Goal: Task Accomplishment & Management: Manage account settings

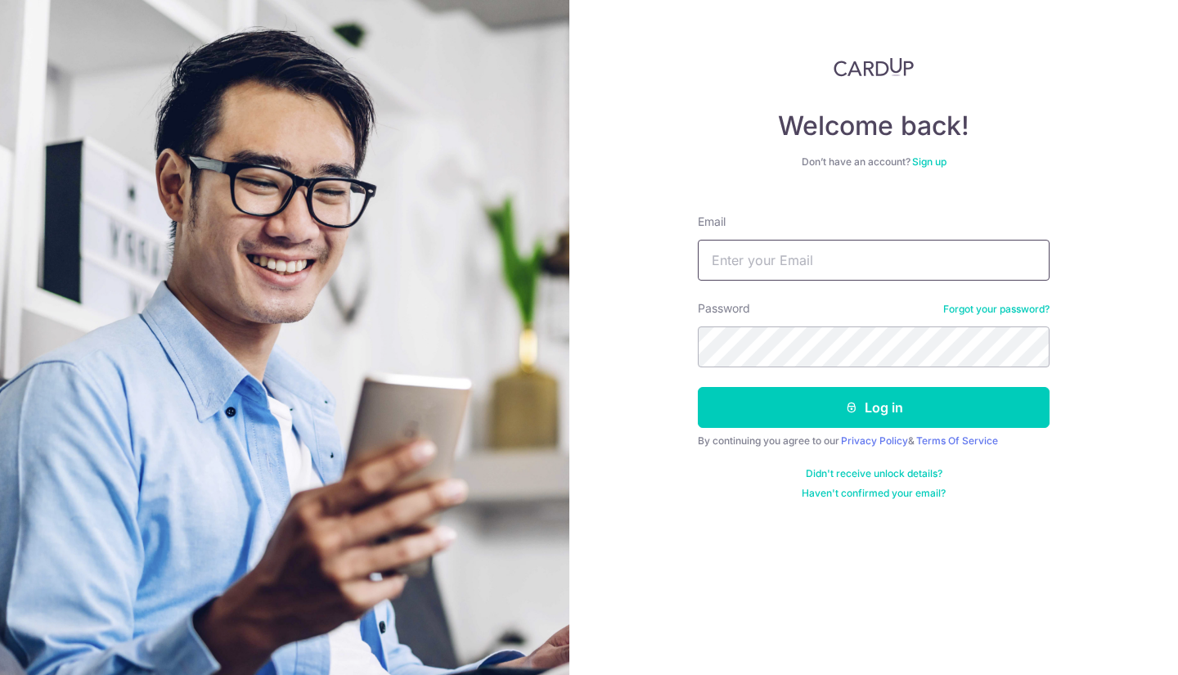
click at [741, 259] on input "Email" at bounding box center [874, 260] width 352 height 41
type input "[EMAIL_ADDRESS][DOMAIN_NAME]"
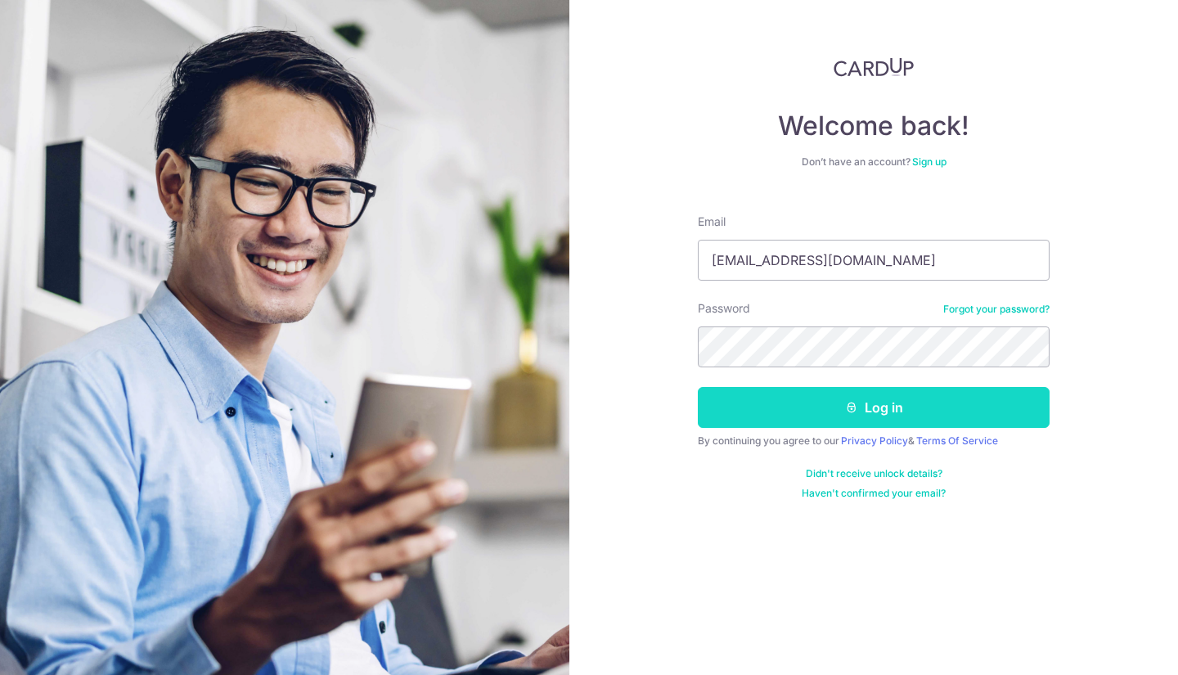
click at [823, 403] on button "Log in" at bounding box center [874, 407] width 352 height 41
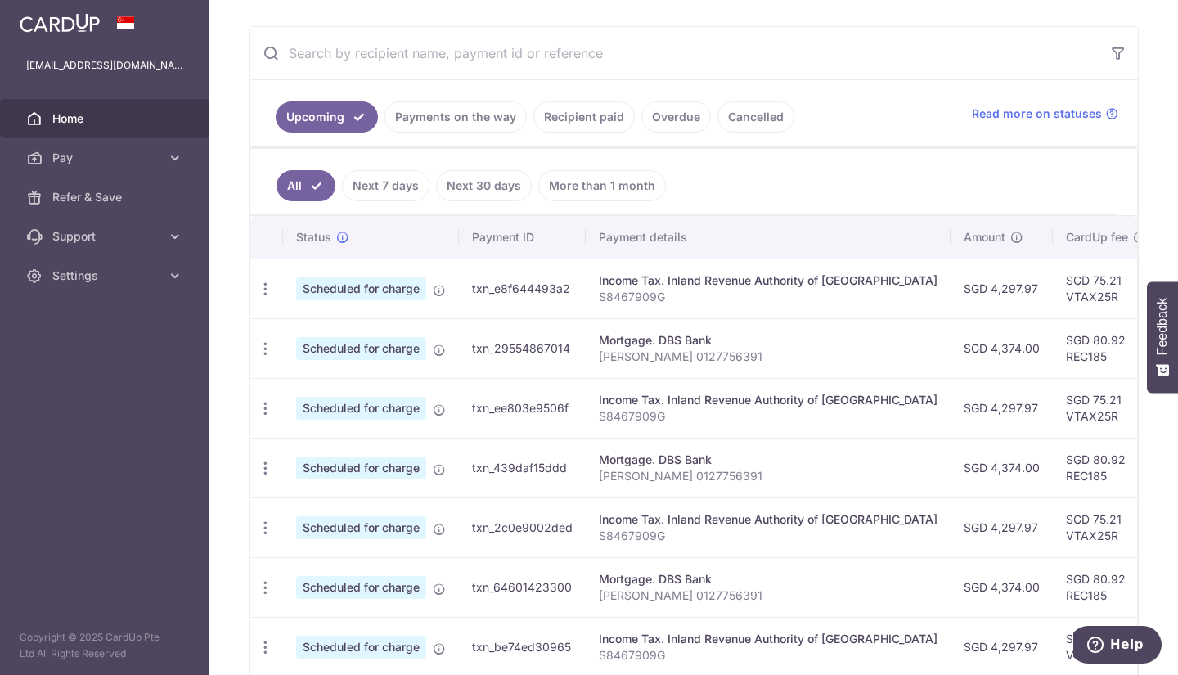
scroll to position [271, 0]
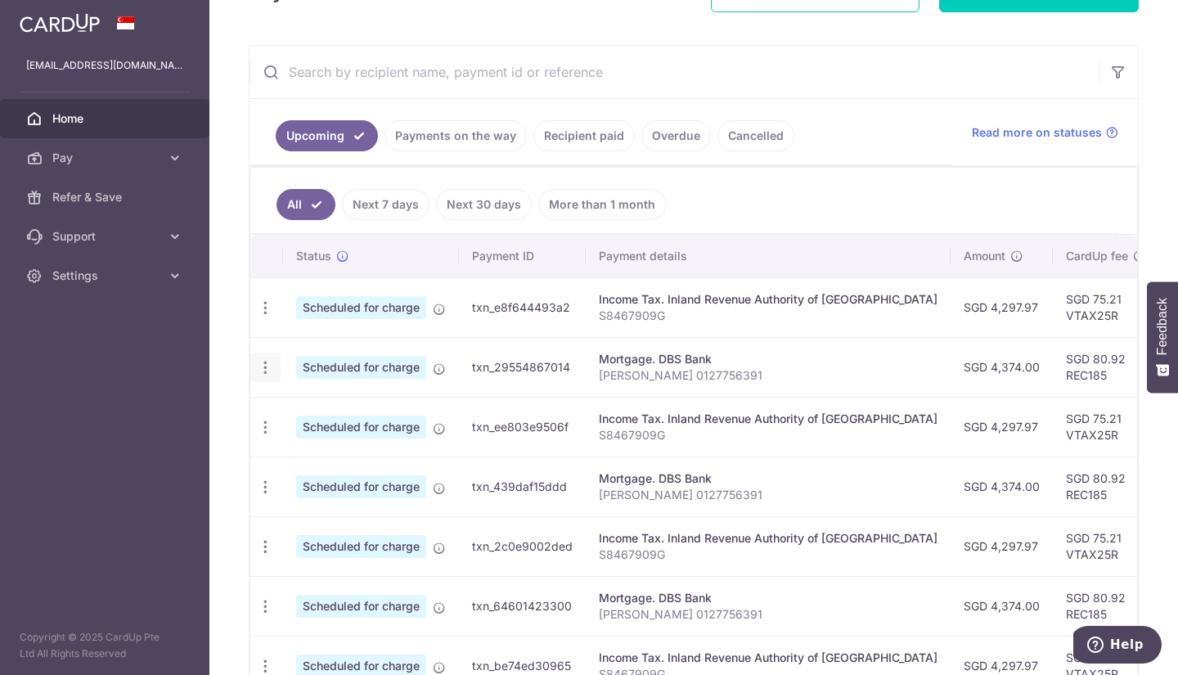
click at [268, 367] on icon "button" at bounding box center [265, 367] width 17 height 17
click at [322, 403] on span "Update payment" at bounding box center [352, 413] width 111 height 20
radio input "true"
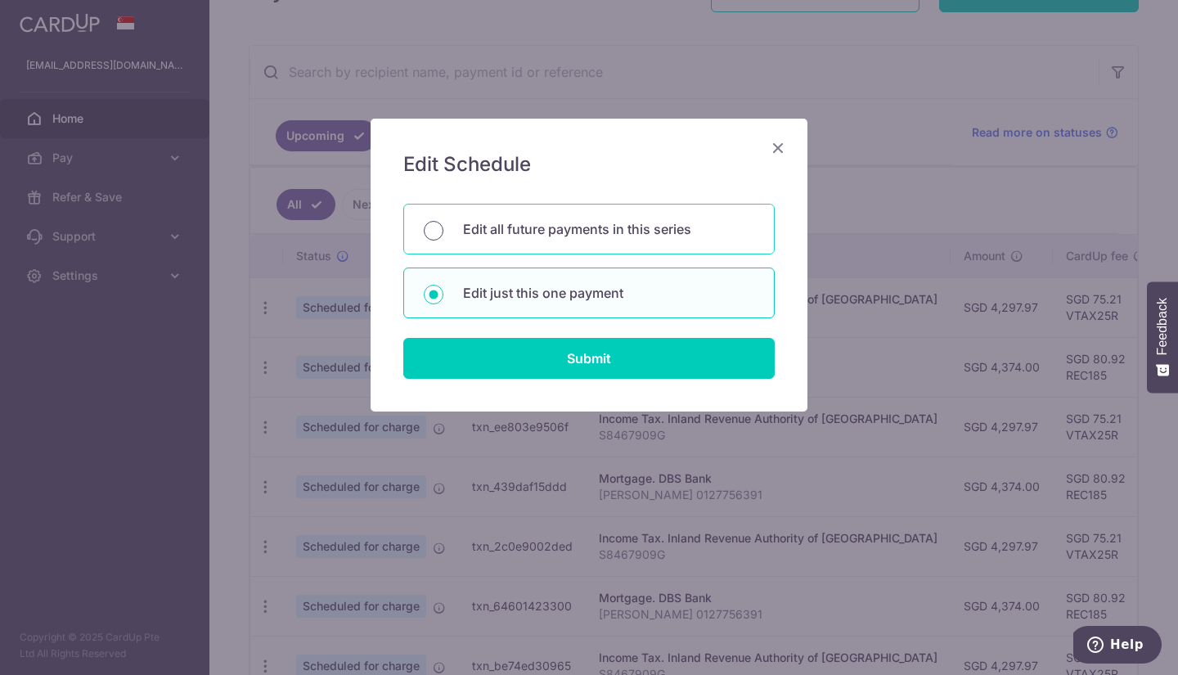
click at [435, 232] on input "Edit all future payments in this series" at bounding box center [434, 231] width 20 height 20
radio input "true"
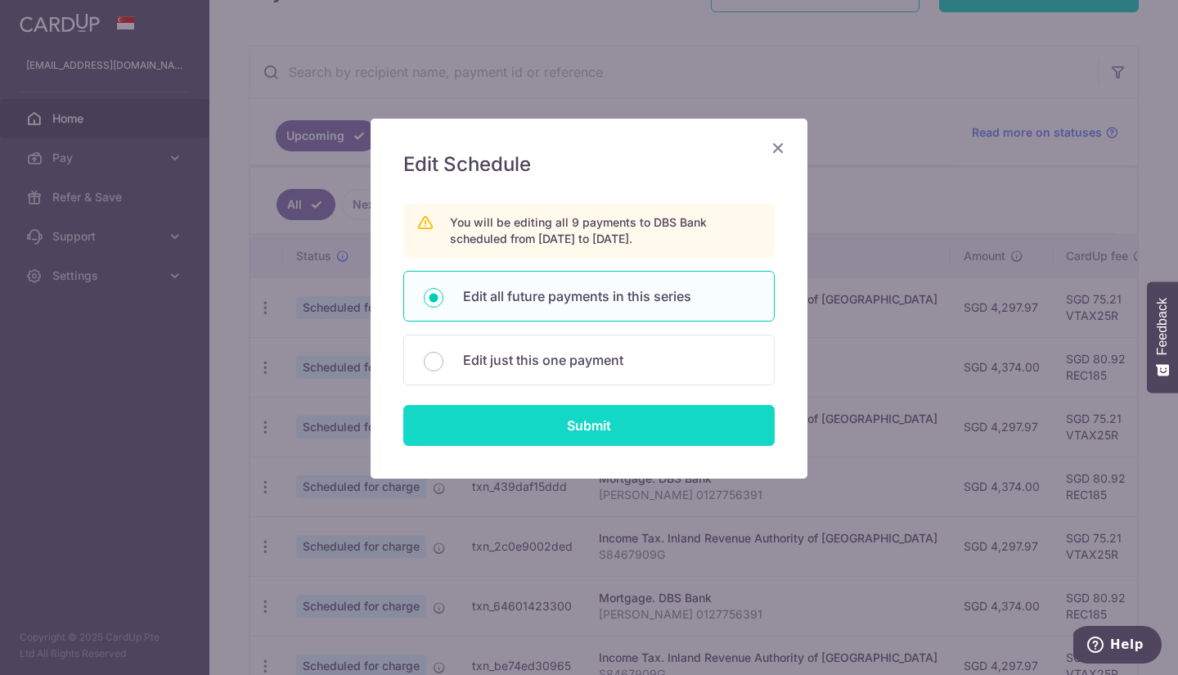
click at [653, 426] on input "Submit" at bounding box center [589, 425] width 372 height 41
radio input "true"
type input "4,374.00"
type input "Ravitosh Srivastava 0127756391"
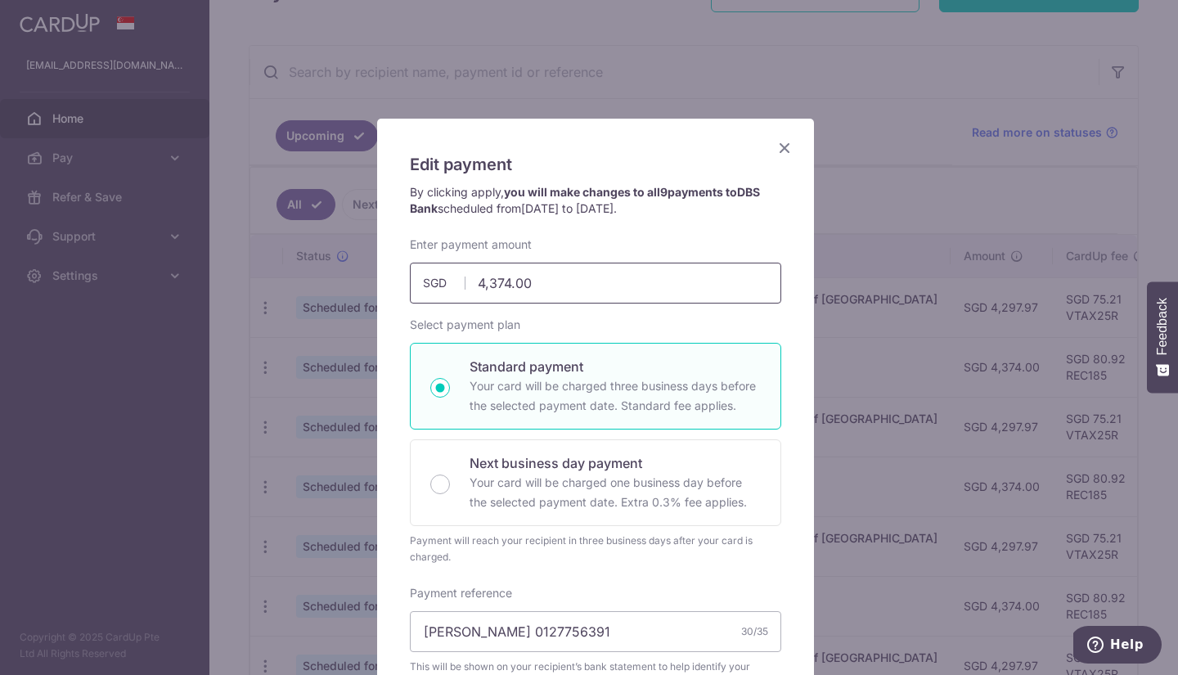
drag, startPoint x: 485, startPoint y: 282, endPoint x: 543, endPoint y: 284, distance: 57.3
click at [543, 284] on input "4,374.00" at bounding box center [596, 283] width 372 height 41
type input "4,070.00"
click at [623, 313] on div "Enter payment amount 4,070.00 4070.00 SGD To change the payment amount, please …" at bounding box center [596, 520] width 372 height 568
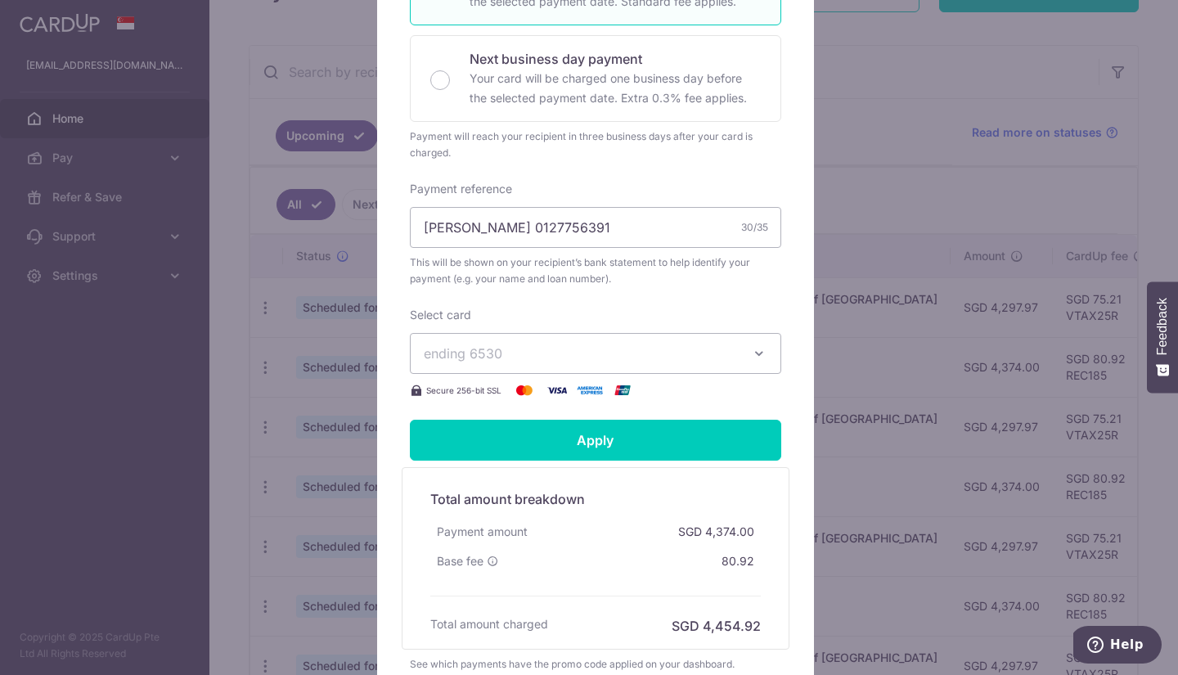
scroll to position [409, 0]
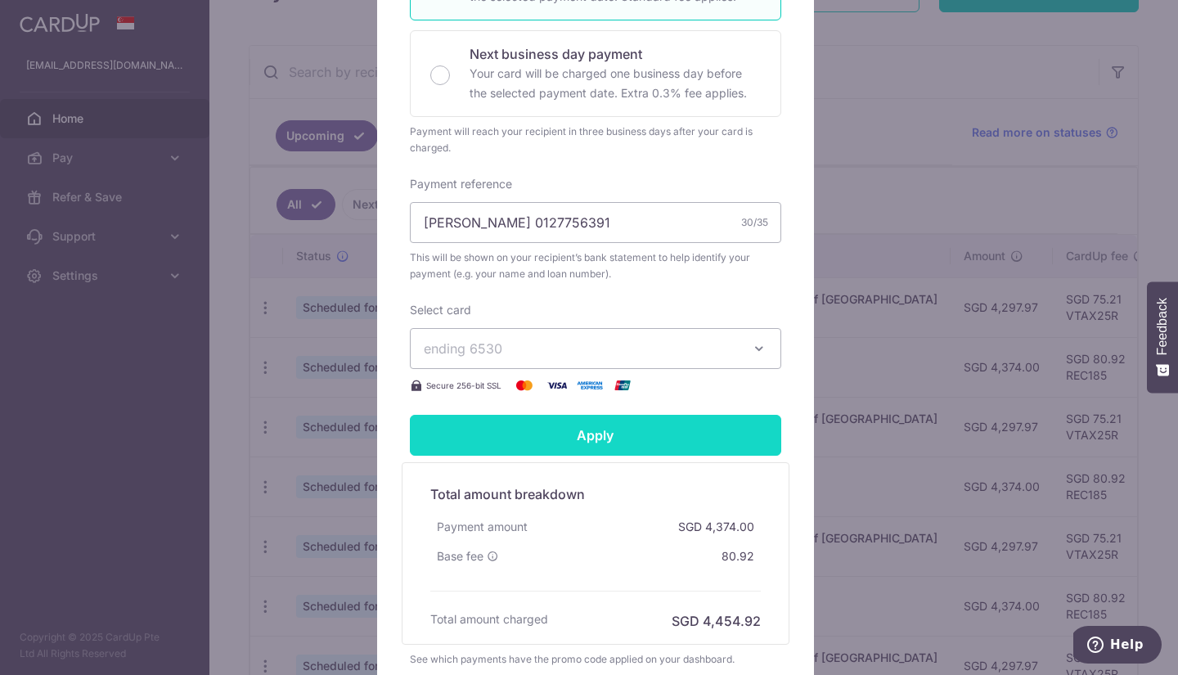
click at [669, 421] on input "Apply" at bounding box center [596, 435] width 372 height 41
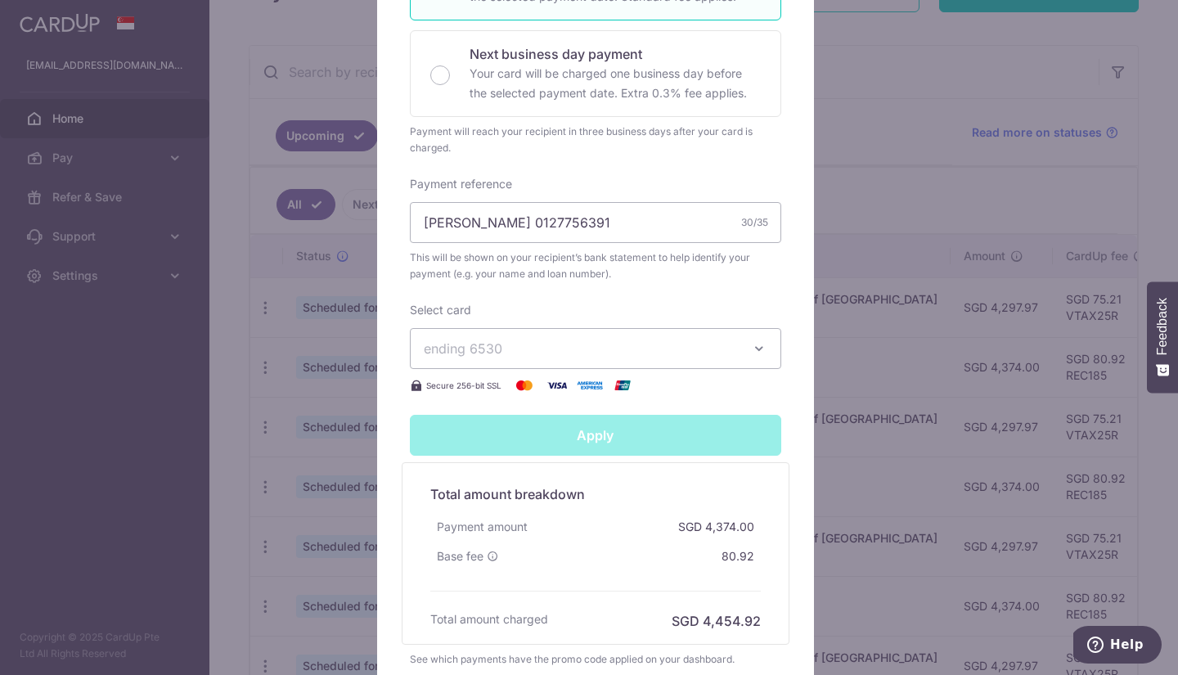
type input "Successfully Applied"
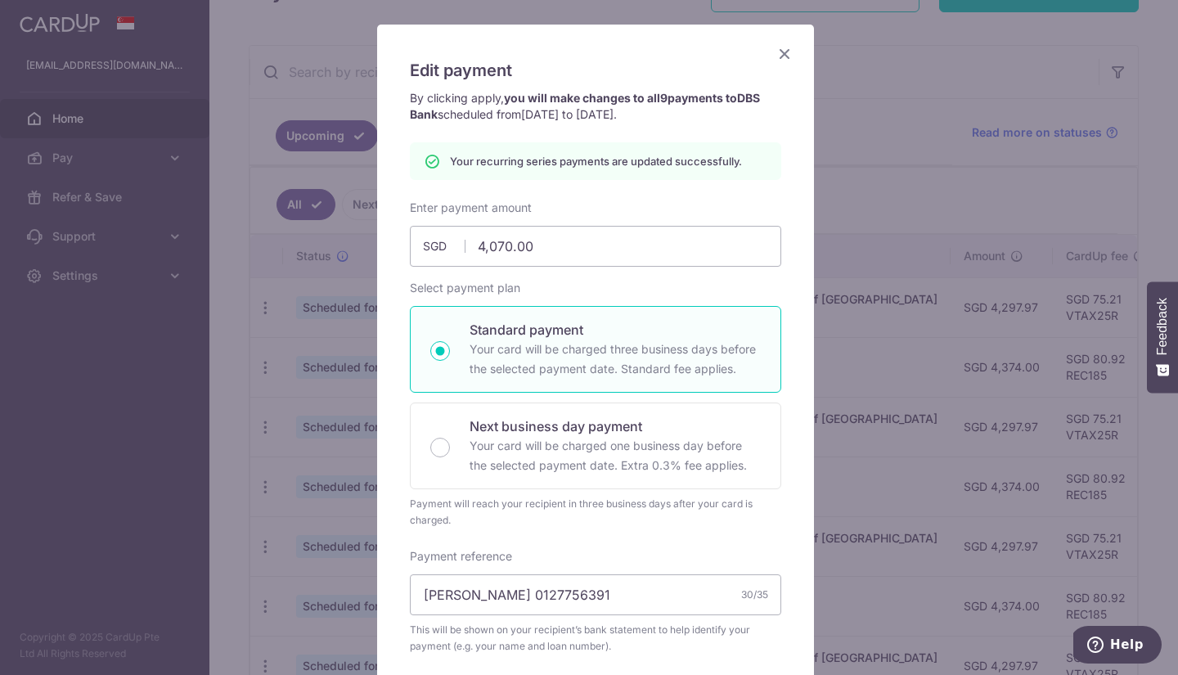
scroll to position [0, 0]
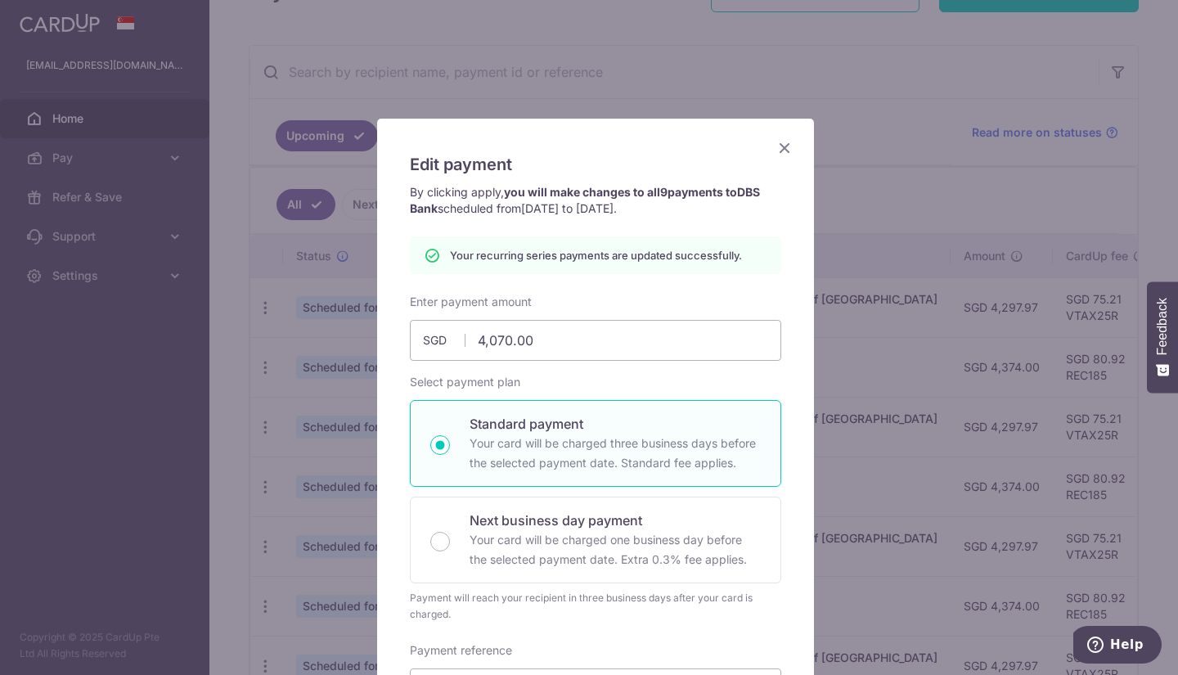
click at [775, 153] on icon "Close" at bounding box center [785, 147] width 20 height 20
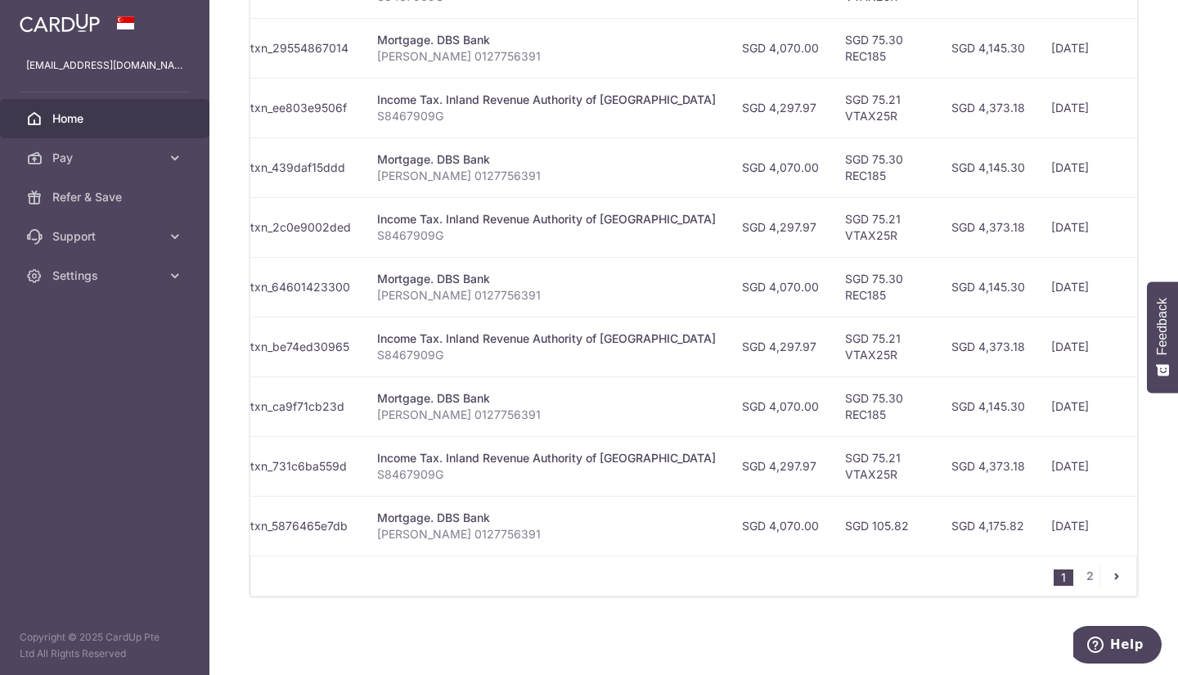
scroll to position [0, 275]
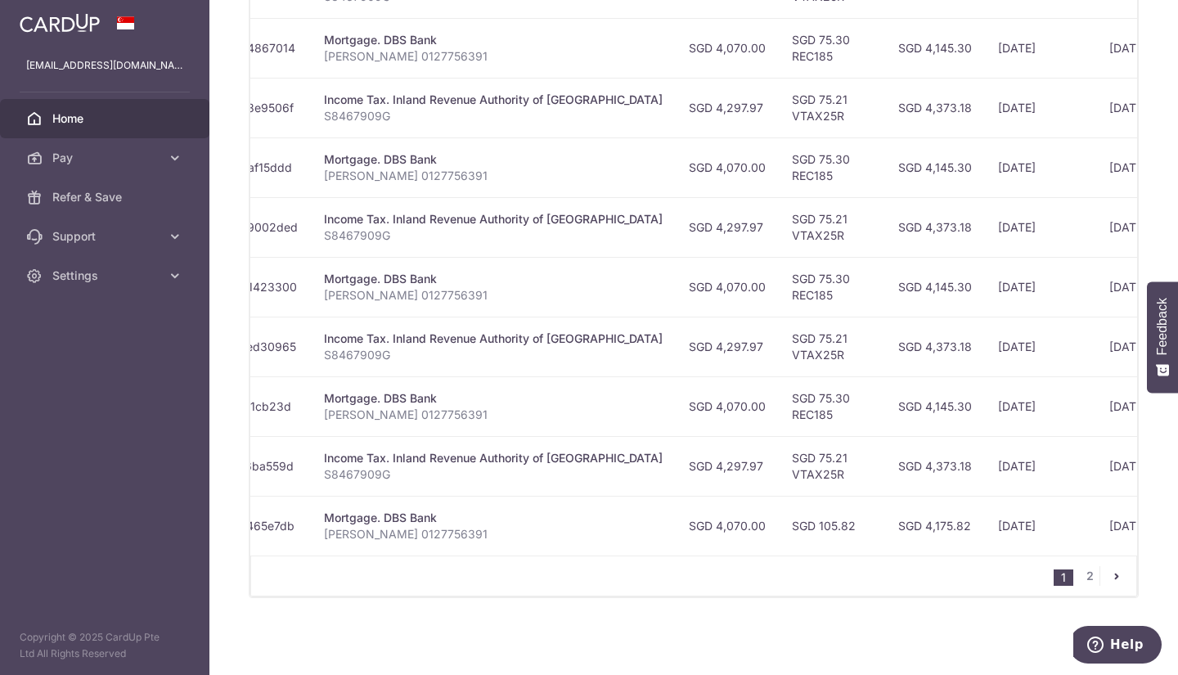
click at [1110, 577] on icon "pager" at bounding box center [1116, 576] width 13 height 13
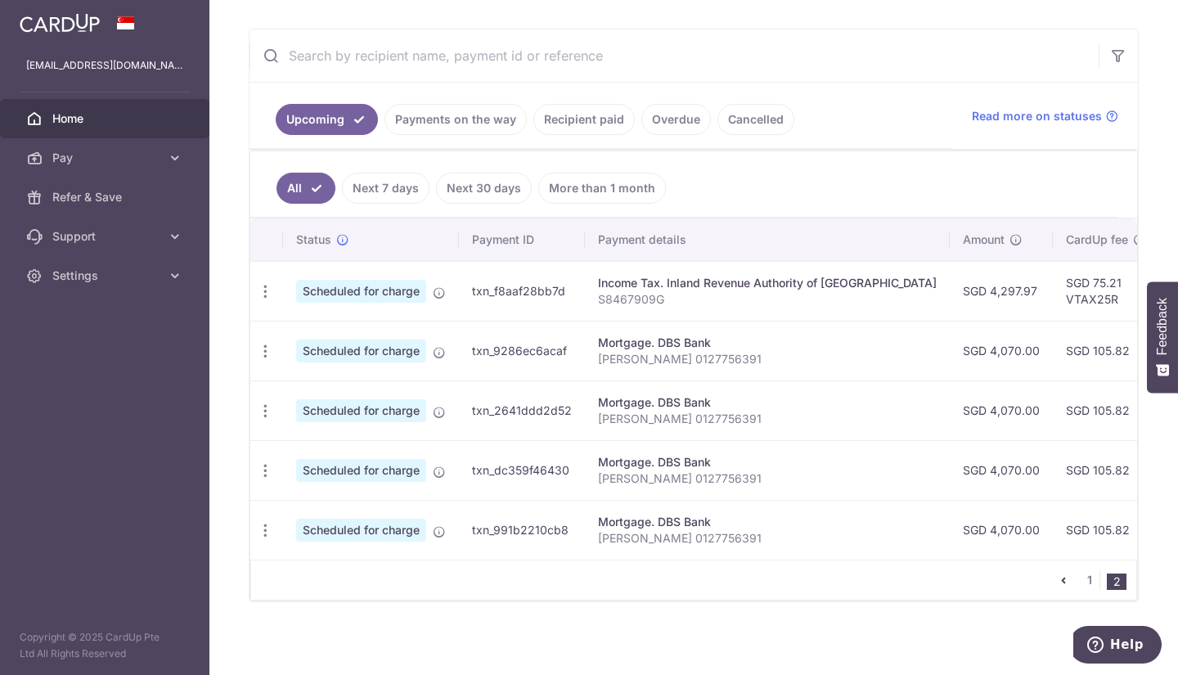
scroll to position [300, 0]
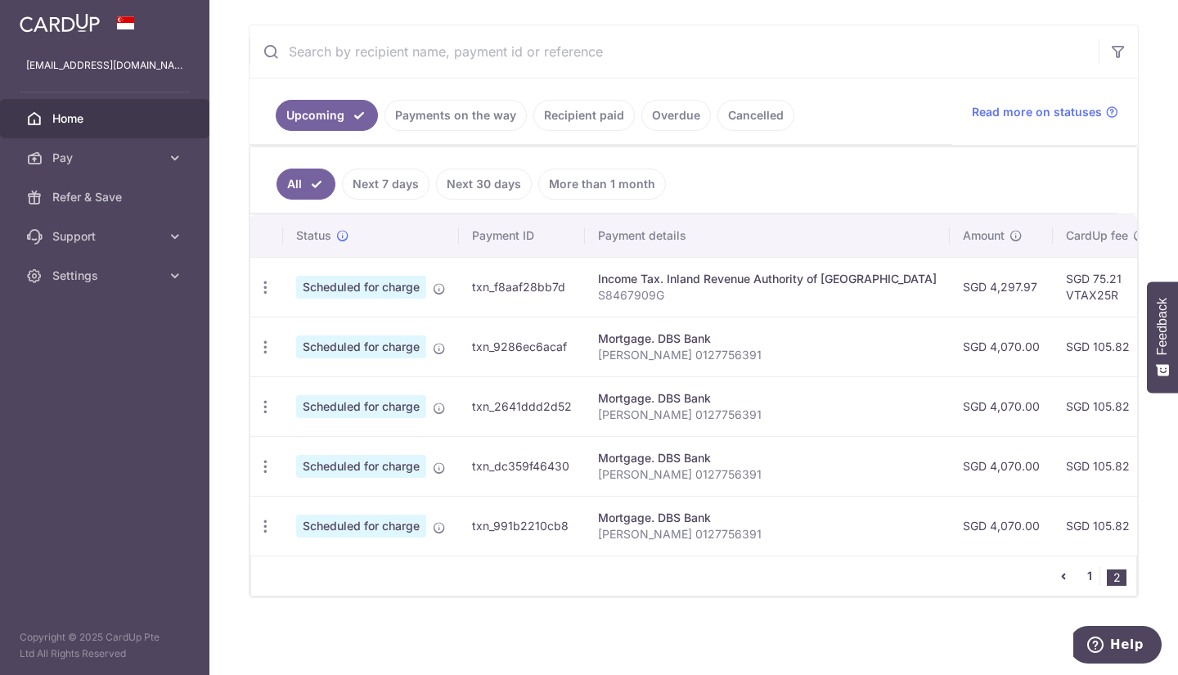
click at [1082, 578] on link "1" at bounding box center [1090, 576] width 20 height 20
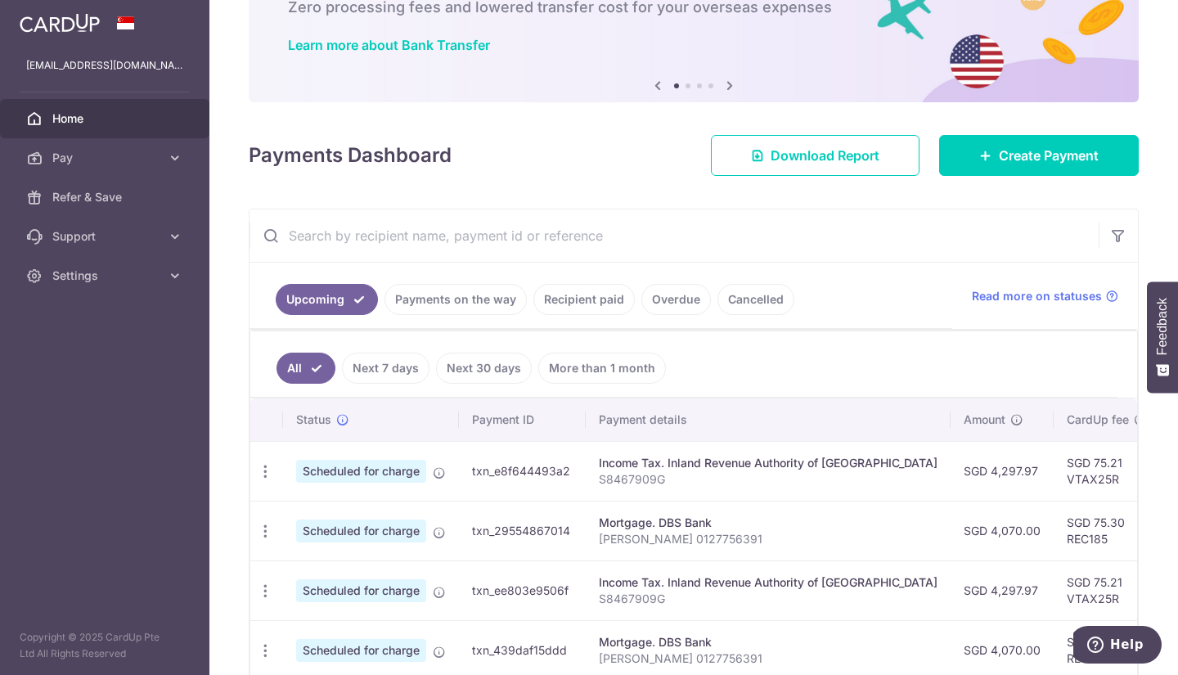
scroll to position [0, 0]
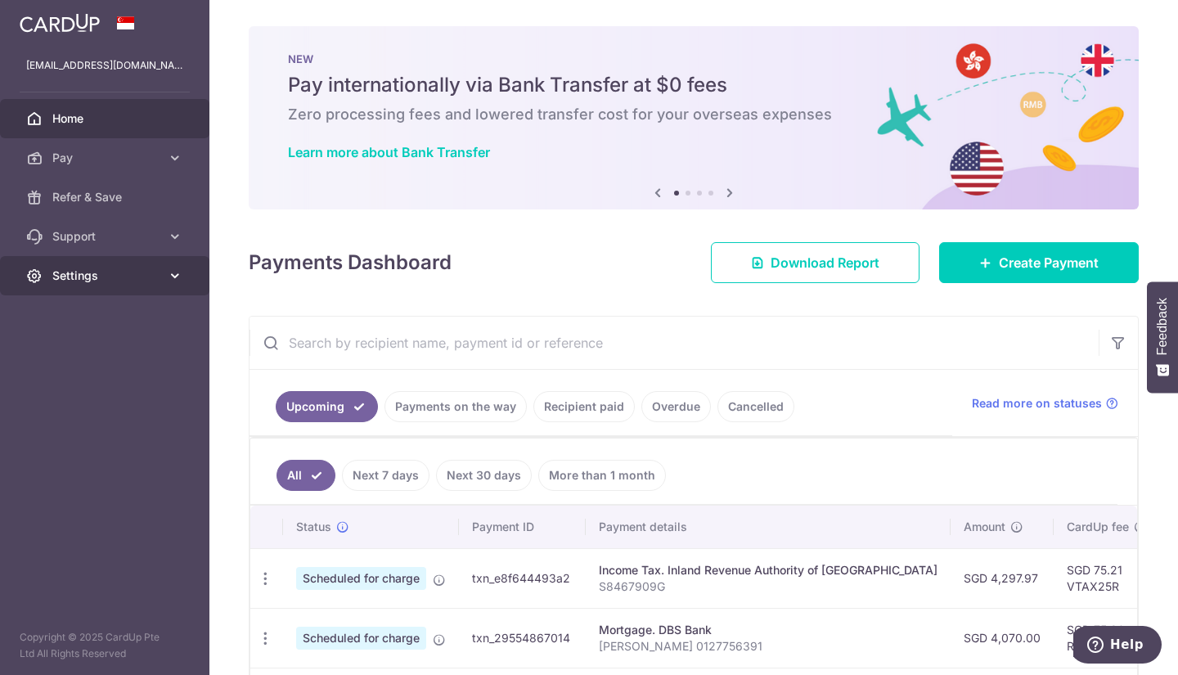
click at [178, 286] on link "Settings" at bounding box center [104, 275] width 209 height 39
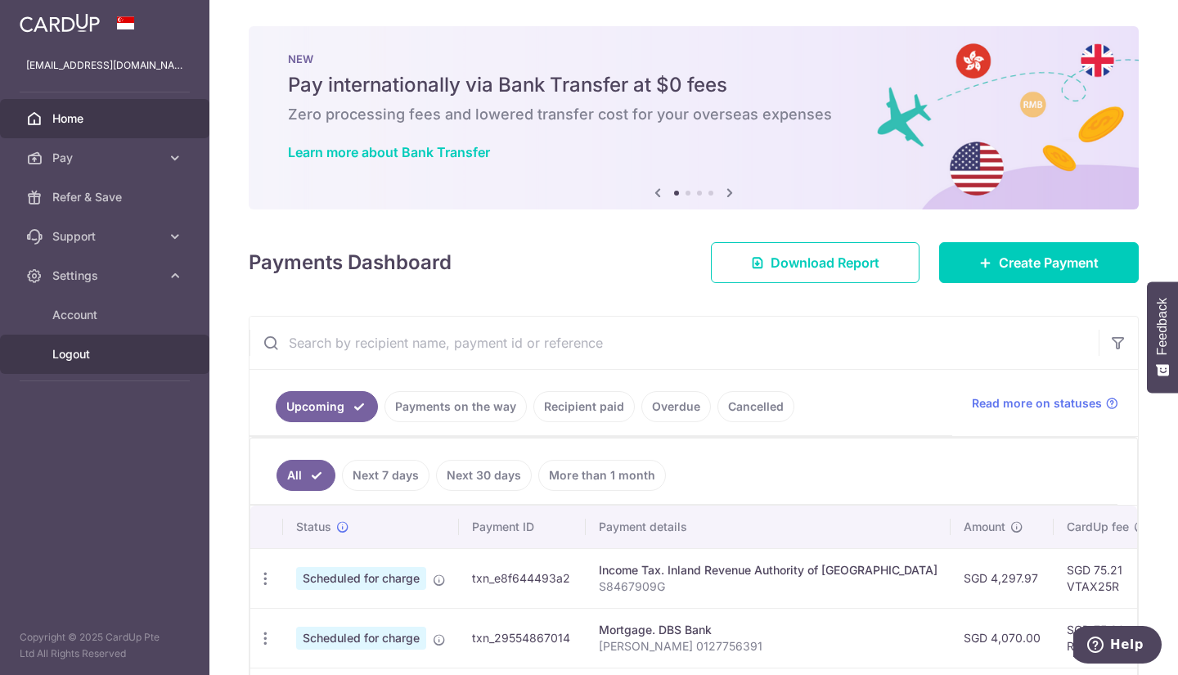
click at [70, 352] on span "Logout" at bounding box center [106, 354] width 108 height 16
